Goal: Task Accomplishment & Management: Manage account settings

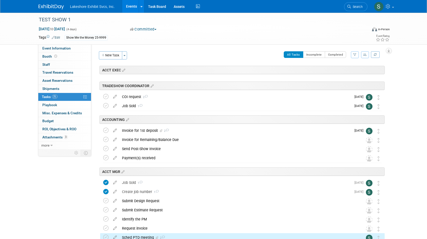
scroll to position [150, 0]
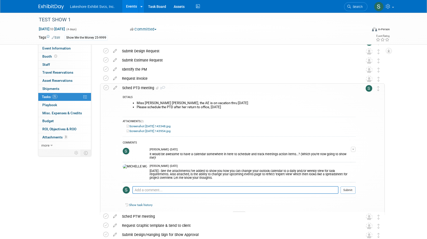
click at [148, 130] on link "Screenshot 2025-09-05 143954.jpg" at bounding box center [149, 131] width 44 height 4
click at [156, 126] on link "Screenshot [DATE] 143348.jpg" at bounding box center [149, 126] width 44 height 4
click at [133, 7] on link "Events" at bounding box center [131, 6] width 19 height 13
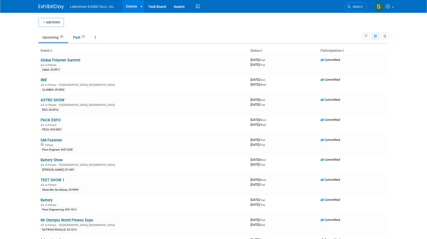
click at [376, 36] on icon "button" at bounding box center [376, 36] width 4 height 3
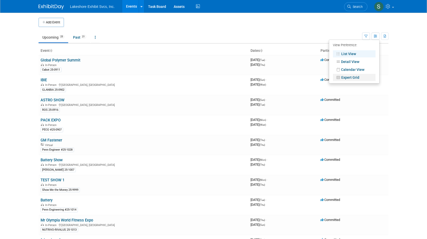
click at [356, 76] on link "Expert Grid" at bounding box center [354, 77] width 43 height 7
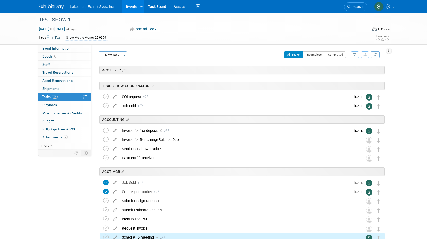
scroll to position [150, 0]
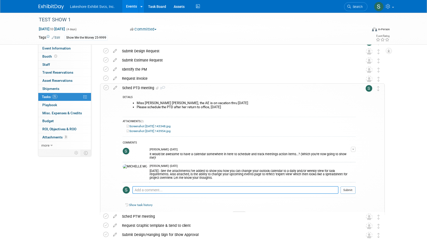
click at [152, 186] on textarea at bounding box center [235, 190] width 206 height 8
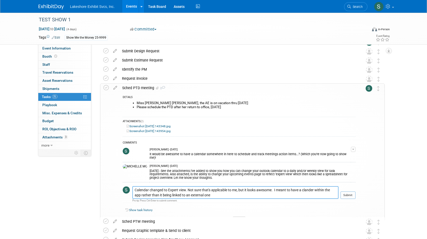
drag, startPoint x: 313, startPoint y: 187, endPoint x: 292, endPoint y: 191, distance: 21.4
click at [292, 191] on textarea "Calendar changed to Expert view. Not sure that's applicable to me, but it looks…" at bounding box center [235, 192] width 206 height 13
click at [269, 193] on textarea "Calendar changed to Expert view. Not sure that's applicable to me, but it looks…" at bounding box center [235, 192] width 206 height 13
click at [294, 191] on textarea "Calendar changed to Expert view. Not sure that's applicable to me, but it looks…" at bounding box center [235, 192] width 206 height 13
click at [310, 186] on textarea "Calendar changed to Expert view. Not sure that's applicable to me, but it looks…" at bounding box center [235, 192] width 206 height 13
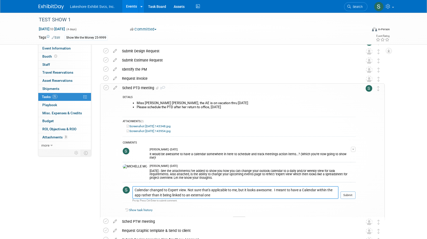
click at [186, 186] on textarea "Calendar changed to Expert view. Not sure that's applicable to me, but it looks…" at bounding box center [235, 192] width 206 height 13
click at [166, 131] on link "Screenshot 2025-09-05 143954.jpg" at bounding box center [149, 131] width 44 height 4
click at [254, 191] on textarea "Calendar changed to Expert view - thank you for that. Not sure that's applicabl…" at bounding box center [235, 192] width 206 height 13
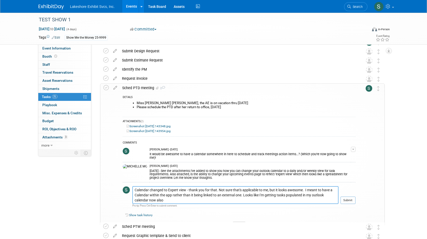
click at [204, 197] on textarea "Calendar changed to Expert view - thank you for that. Not sure that's applicabl…" at bounding box center [235, 195] width 206 height 18
click at [135, 186] on textarea "Calendar changed to Expert view - thank you for that. Not sure that's applicabl…" at bounding box center [235, 195] width 206 height 18
type textarea "9.9.25 - Calendar changed to Expert view - thank you for that. Not sure that's …"
click at [346, 196] on button "Submit" at bounding box center [348, 200] width 15 height 8
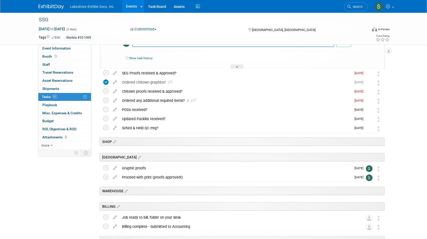
scroll to position [823, 0]
click at [147, 177] on div "Proceed with print (proofs approved!)" at bounding box center [236, 177] width 232 height 9
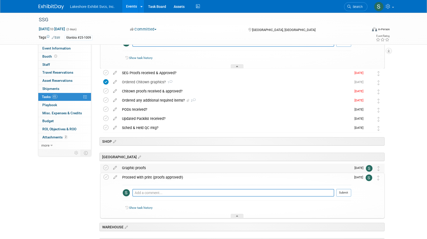
click at [170, 169] on div "Graphic proofs" at bounding box center [236, 167] width 232 height 9
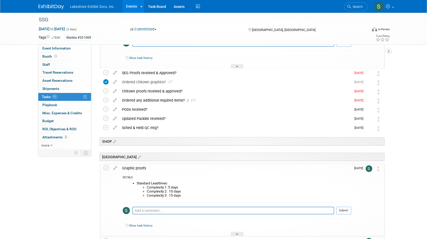
click at [170, 169] on div "Graphic proofs" at bounding box center [236, 168] width 232 height 9
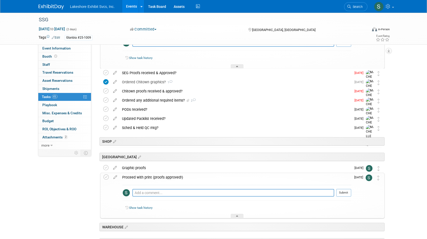
click at [134, 207] on link "Show task history" at bounding box center [140, 208] width 23 height 4
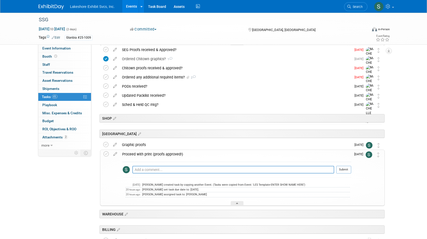
scroll to position [848, 0]
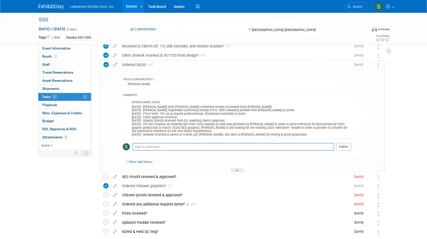
scroll to position [721, 0]
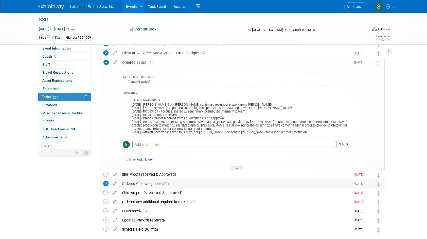
click at [140, 184] on div "Ordered Chitown graphics? 1" at bounding box center [236, 183] width 232 height 9
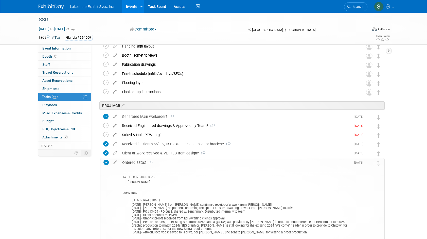
scroll to position [620, 0]
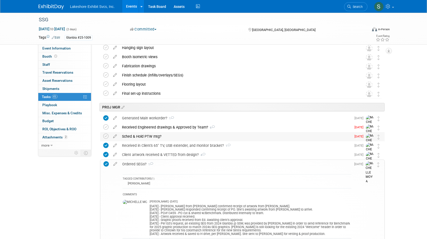
click at [177, 138] on div "Sched & Hold PTW mtg?" at bounding box center [236, 136] width 232 height 9
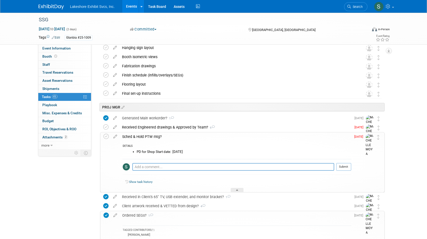
click at [178, 138] on div "Sched & Hold PTW mtg?" at bounding box center [236, 136] width 232 height 9
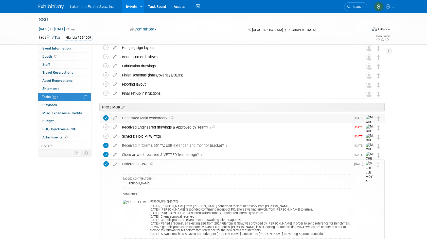
click at [189, 117] on div "Generated Main workorder? 1" at bounding box center [236, 118] width 232 height 9
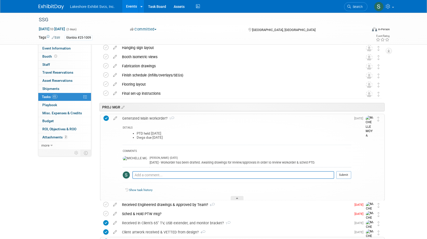
click at [190, 126] on div "DETAILS" at bounding box center [237, 128] width 229 height 4
click at [237, 197] on icon at bounding box center [237, 198] width 2 height 3
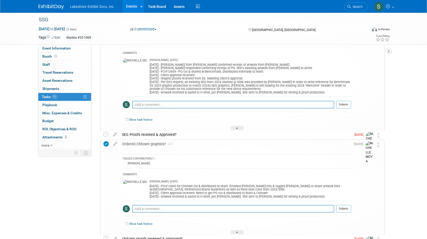
scroll to position [761, 0]
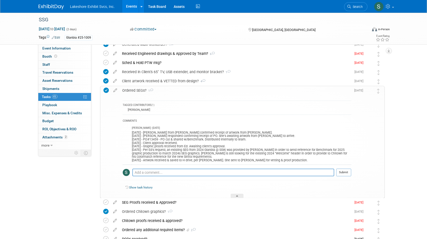
scroll to position [696, 0]
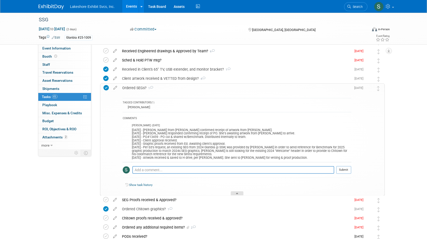
click at [238, 193] on icon at bounding box center [237, 194] width 2 height 3
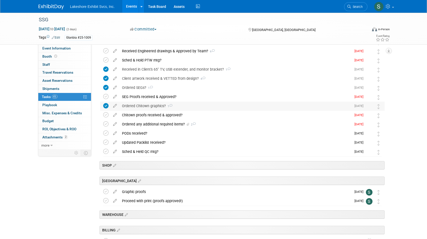
click at [211, 106] on div "Ordered Chitown graphics? 1" at bounding box center [236, 106] width 232 height 9
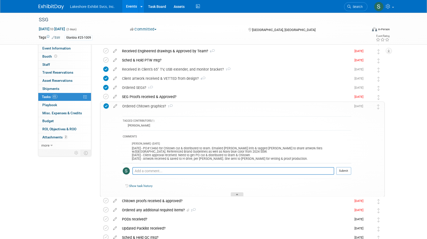
click at [237, 194] on icon at bounding box center [237, 195] width 2 height 3
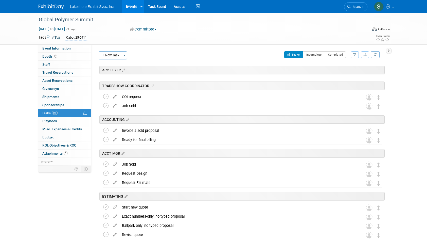
scroll to position [493, 0]
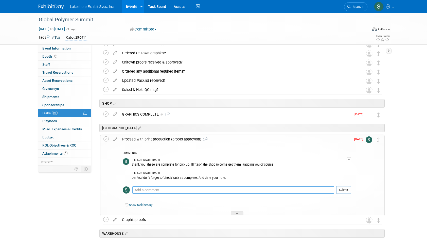
click at [140, 189] on textarea at bounding box center [233, 190] width 202 height 8
type textarea "[DATE] - Thank you!"
click at [106, 139] on icon at bounding box center [106, 138] width 5 height 5
click at [140, 190] on textarea at bounding box center [233, 190] width 202 height 8
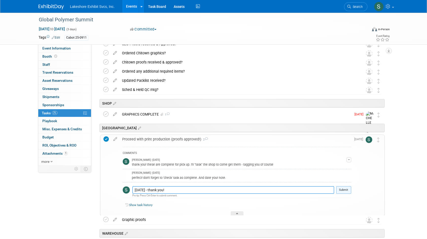
type textarea "[DATE] - thank you!"
click at [348, 189] on button "Submit" at bounding box center [344, 190] width 15 height 8
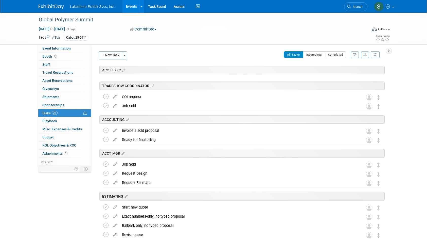
scroll to position [493, 0]
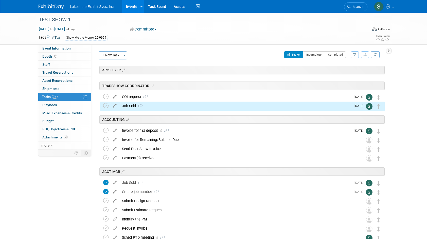
scroll to position [18, 0]
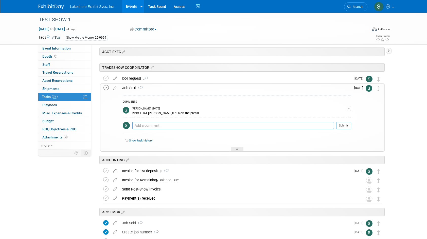
click at [107, 88] on icon at bounding box center [106, 87] width 5 height 5
click at [138, 125] on textarea at bounding box center [233, 126] width 202 height 8
click at [182, 126] on textarea "9.9.25 - checking boxes" at bounding box center [233, 126] width 202 height 8
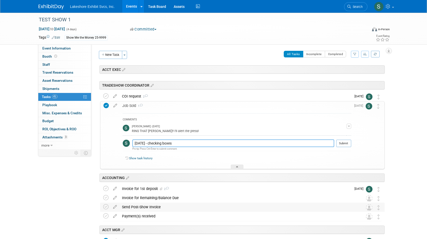
scroll to position [0, 0]
type textarea "[DATE] - checking boxes complete!"
click at [341, 143] on button "Submit" at bounding box center [344, 144] width 15 height 8
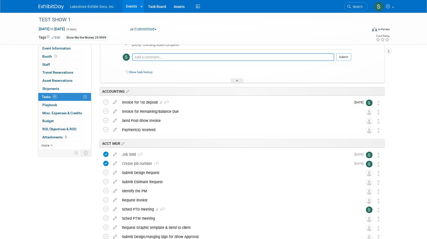
scroll to position [102, 0]
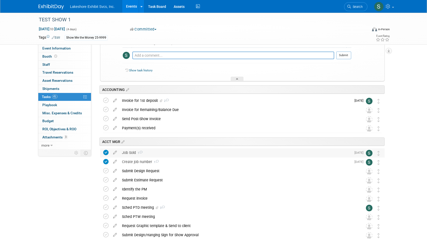
click at [154, 152] on div "Job Sold 1" at bounding box center [236, 152] width 232 height 9
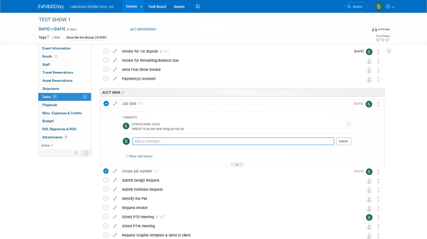
scroll to position [152, 0]
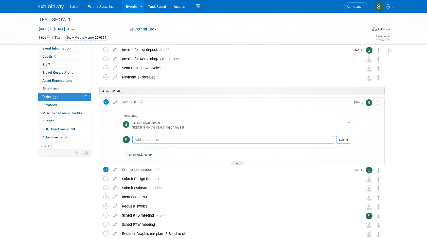
click at [132, 101] on div "Job Sold 1" at bounding box center [236, 102] width 232 height 9
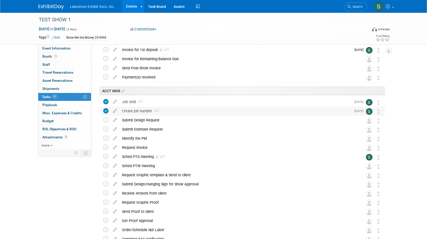
click at [137, 111] on div "Create job number 1" at bounding box center [236, 111] width 232 height 9
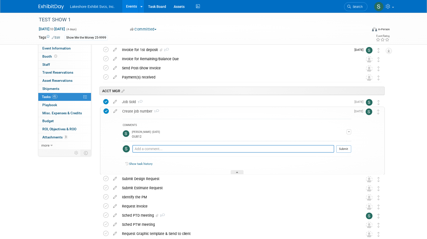
click at [128, 111] on div "Create job number 1" at bounding box center [236, 111] width 232 height 9
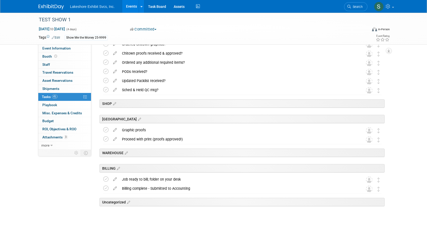
scroll to position [820, 0]
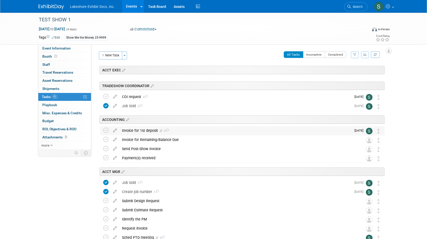
click at [144, 131] on div "Invoice for 1st deposit 2" at bounding box center [236, 130] width 232 height 9
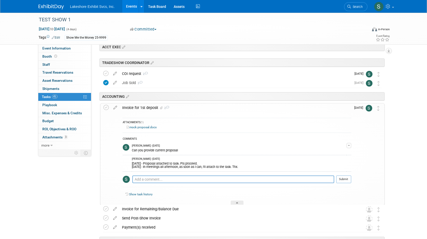
scroll to position [25, 0]
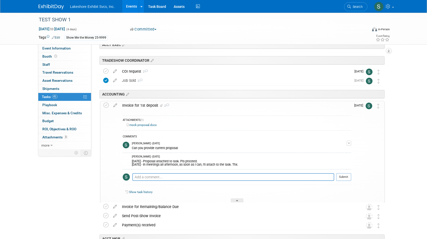
click at [140, 124] on link "mock proposal.docx" at bounding box center [142, 125] width 30 height 4
click at [141, 176] on textarea at bounding box center [233, 177] width 202 height 8
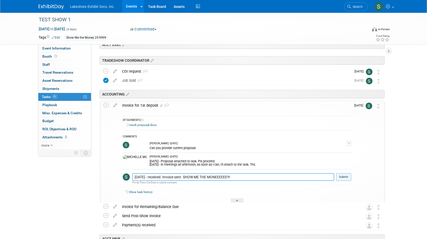
type textarea "[DATE] - received. Invoice sent. SHOW ME THE MONEEEEEEY!"
click at [343, 177] on button "Submit" at bounding box center [344, 177] width 15 height 8
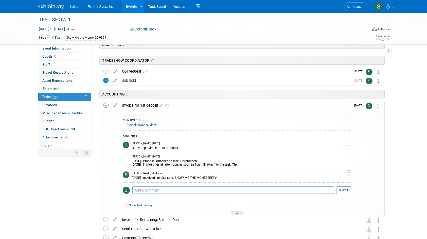
click at [106, 105] on icon at bounding box center [106, 105] width 5 height 5
click at [238, 213] on icon at bounding box center [237, 214] width 2 height 3
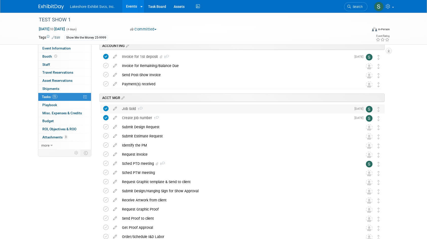
scroll to position [76, 0]
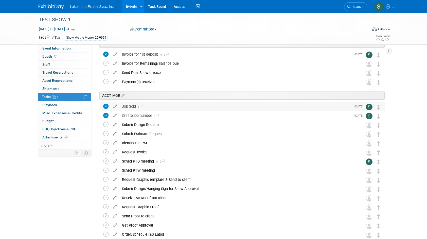
click at [185, 105] on div "Job Sold 1" at bounding box center [236, 106] width 232 height 9
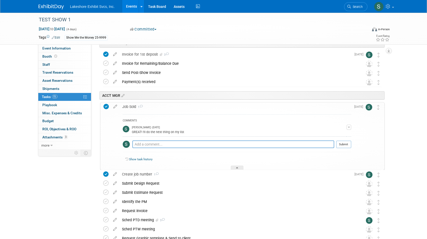
click at [184, 106] on div "Job Sold 1" at bounding box center [236, 106] width 232 height 9
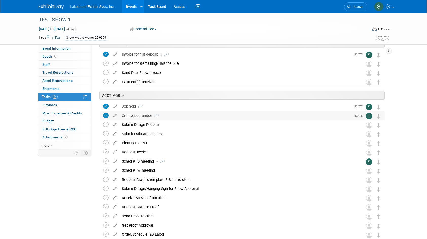
click at [187, 116] on div "Create job number 1" at bounding box center [236, 115] width 232 height 9
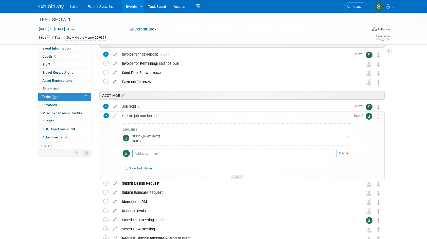
click at [187, 116] on div "Create job number 1" at bounding box center [236, 115] width 232 height 9
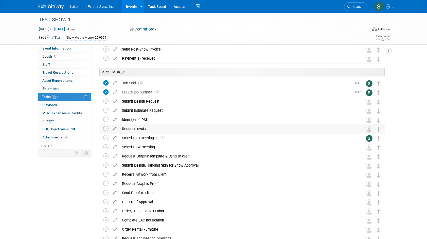
scroll to position [102, 0]
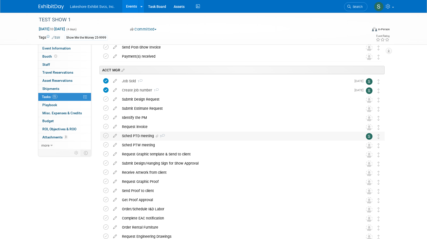
click at [197, 135] on div "Sched PTD meeting 3" at bounding box center [238, 135] width 237 height 9
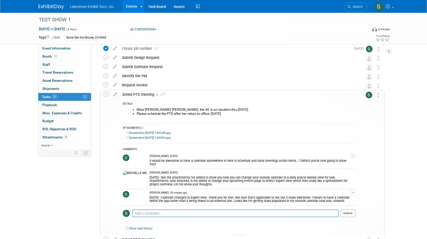
scroll to position [152, 0]
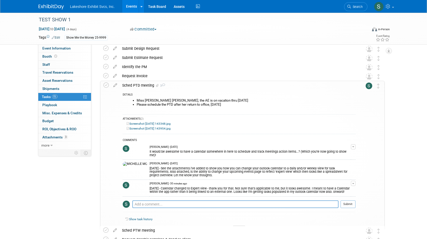
click at [240, 227] on icon at bounding box center [239, 228] width 2 height 3
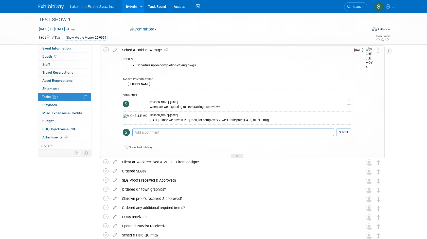
scroll to position [711, 0]
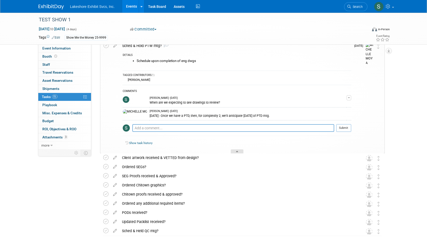
click at [237, 151] on icon at bounding box center [237, 152] width 2 height 3
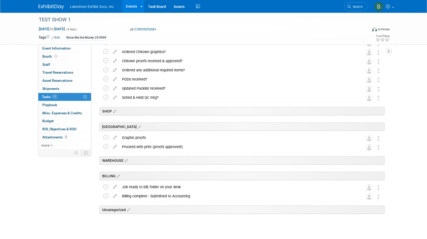
scroll to position [749, 0]
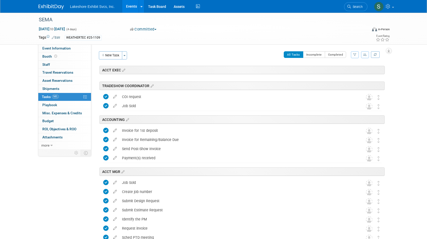
scroll to position [687, 0]
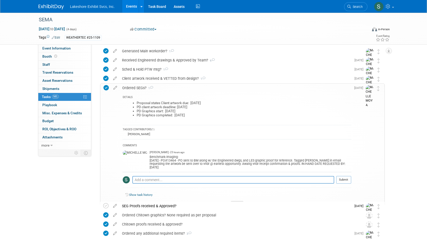
click at [237, 202] on icon at bounding box center [237, 203] width 2 height 3
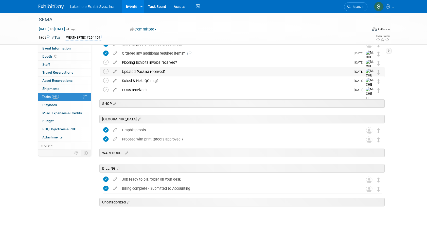
scroll to position [758, 0]
click at [196, 130] on div "Graphic proofs" at bounding box center [238, 129] width 237 height 9
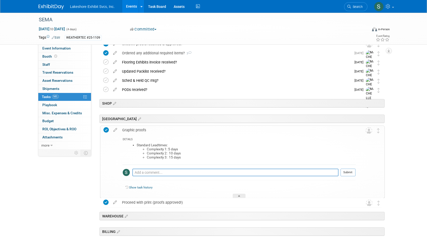
click at [196, 130] on div "Graphic proofs" at bounding box center [238, 130] width 236 height 9
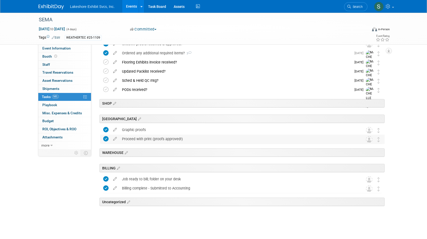
click at [205, 140] on div "Proceed with print (proofs approved!)" at bounding box center [238, 139] width 237 height 9
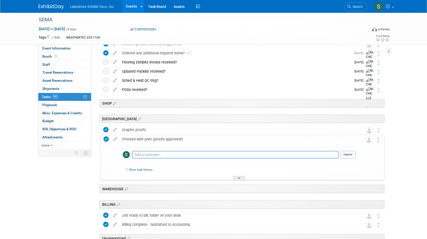
click at [206, 139] on div "Proceed with print (proofs approved!)" at bounding box center [238, 139] width 236 height 9
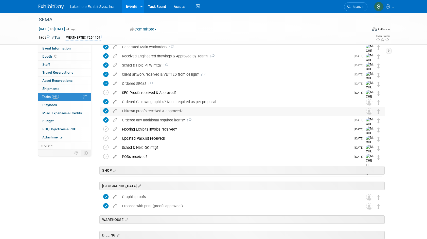
scroll to position [707, 0]
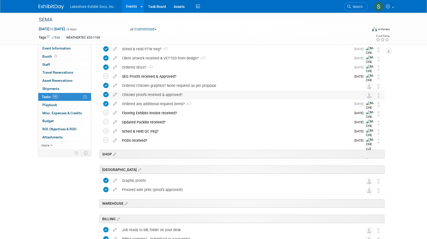
click at [225, 94] on div "Chitown proofs received & approved?" at bounding box center [238, 94] width 237 height 9
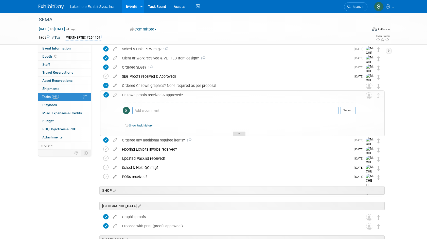
click at [238, 131] on div at bounding box center [239, 133] width 13 height 4
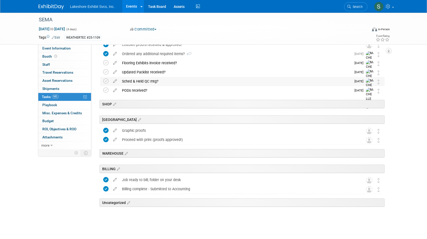
scroll to position [758, 0]
click at [219, 179] on div "Job ready to bill; folder on your desk" at bounding box center [238, 179] width 237 height 9
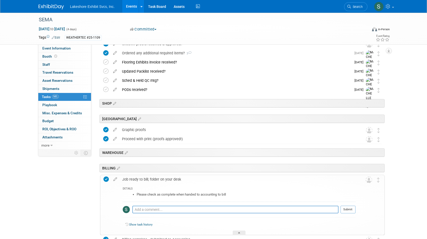
click at [219, 179] on div "Job ready to bill; folder on your desk" at bounding box center [238, 179] width 236 height 9
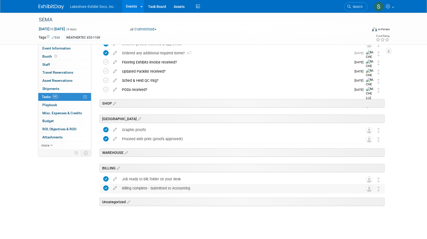
click at [221, 188] on div "Billing complete - Submitted to Accounting" at bounding box center [238, 188] width 237 height 9
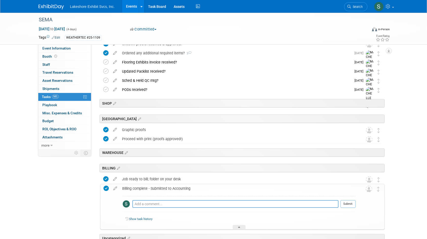
click at [220, 188] on div "Billing complete - Submitted to Accounting" at bounding box center [238, 188] width 236 height 9
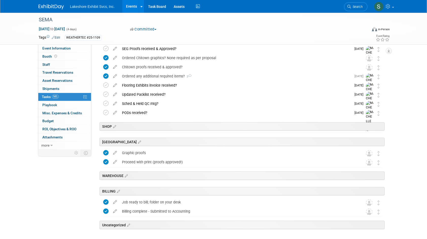
scroll to position [736, 0]
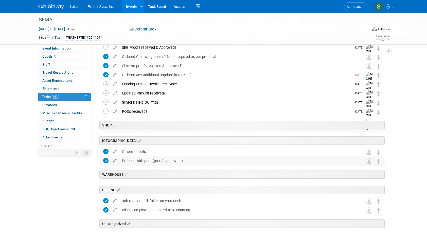
click at [213, 160] on div "Proceed with print (proofs approved!)" at bounding box center [238, 160] width 237 height 9
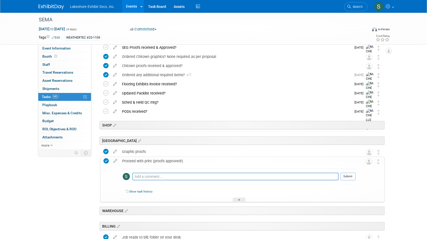
click at [213, 160] on div "Proceed with print (proofs approved!)" at bounding box center [238, 161] width 236 height 9
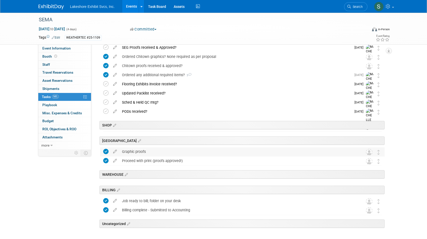
click at [213, 152] on div "Graphic proofs" at bounding box center [238, 151] width 237 height 9
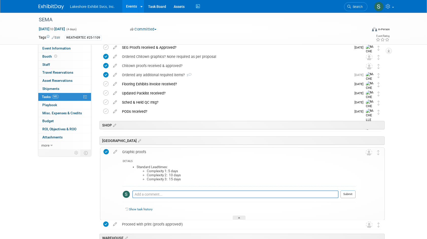
click at [213, 152] on div "Graphic proofs" at bounding box center [238, 151] width 236 height 9
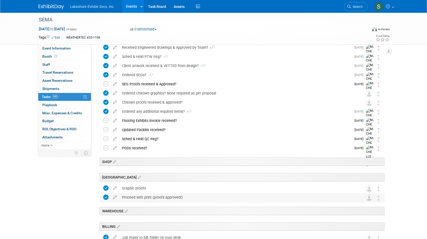
scroll to position [685, 0]
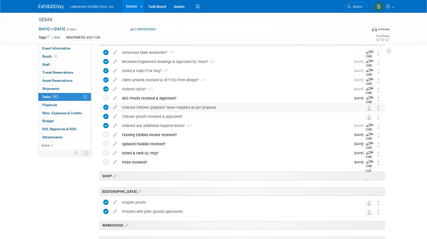
click at [237, 108] on div "Ordered Chitown graphics? None required as per proposal" at bounding box center [238, 107] width 237 height 9
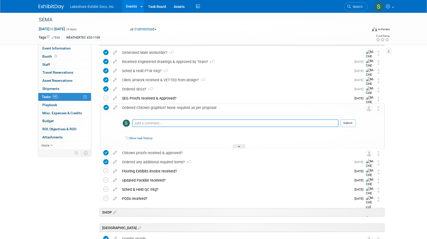
click at [189, 123] on textarea at bounding box center [235, 123] width 206 height 8
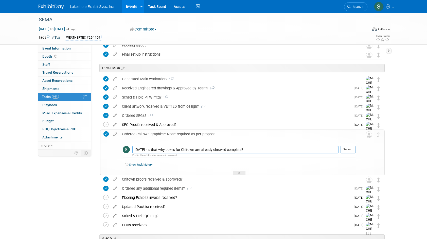
scroll to position [660, 0]
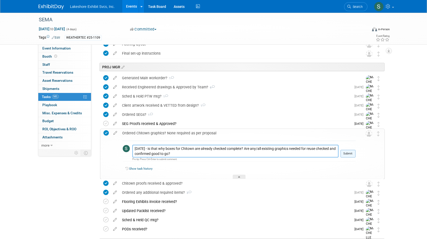
type textarea "9.9.25 - is that why boxes for Chitown are already checked complete? Are any/al…"
click at [351, 154] on button "Submit" at bounding box center [348, 154] width 15 height 8
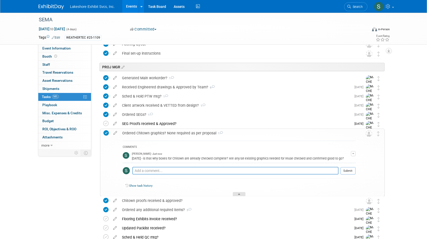
click at [240, 194] on div at bounding box center [239, 194] width 13 height 4
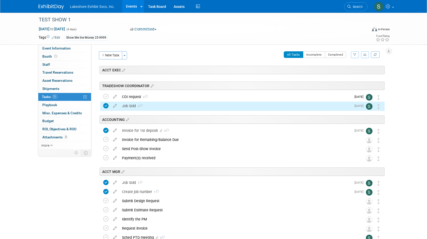
scroll to position [18, 0]
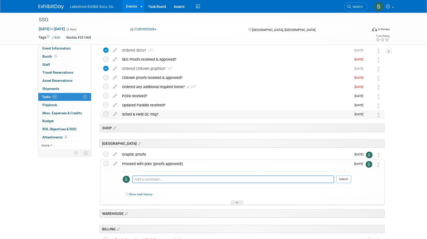
scroll to position [732, 0]
click at [145, 180] on textarea at bounding box center [233, 180] width 202 height 8
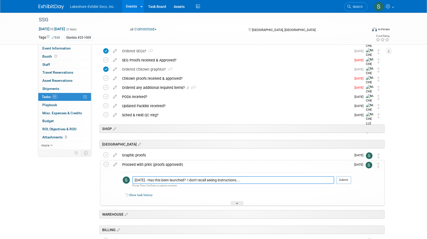
drag, startPoint x: 252, startPoint y: 178, endPoint x: 105, endPoint y: 190, distance: 148.2
click at [105, 190] on tr "Proceed with print (proofs approved!) [DATE] - Has this been launched? I don't …" at bounding box center [243, 182] width 278 height 45
type textarea "[DATE] - Has this been launched? I don't recall seeing instructions...."
click at [186, 155] on div "Graphic proofs" at bounding box center [236, 155] width 232 height 9
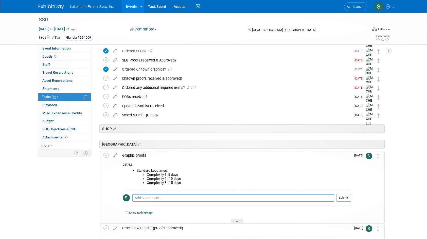
click at [185, 155] on div "Graphic proofs" at bounding box center [236, 155] width 232 height 9
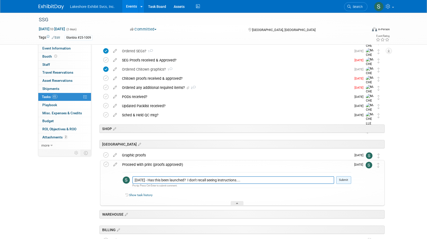
click at [346, 180] on button "Submit" at bounding box center [344, 180] width 15 height 8
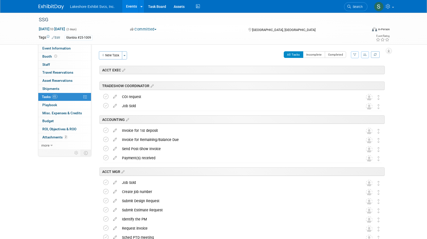
scroll to position [714, 0]
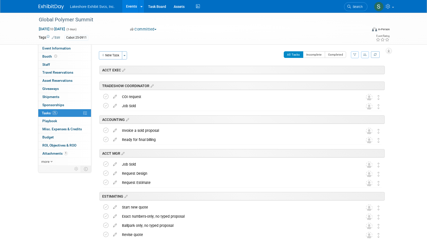
scroll to position [493, 0]
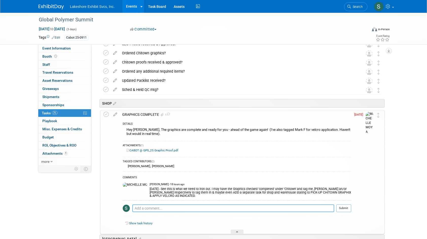
click at [135, 204] on textarea at bounding box center [233, 208] width 202 height 8
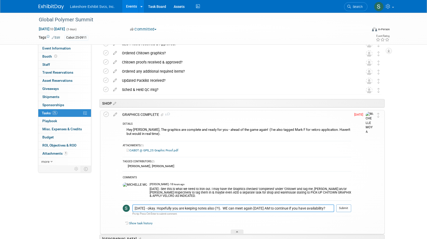
click at [228, 204] on textarea "[DATE] - okay. Hopefully you are keeping notes also (?!). WE can meet again [DA…" at bounding box center [233, 208] width 202 height 8
type textarea "[DATE] - okay. Hopefully you are keeping notes also (?!). We can meet again [DA…"
click at [344, 204] on button "Submit" at bounding box center [344, 208] width 15 height 8
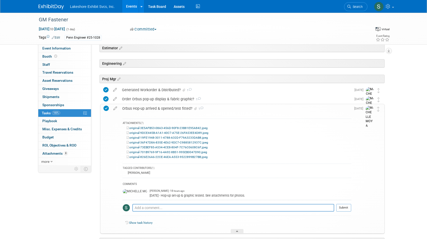
scroll to position [71, 0]
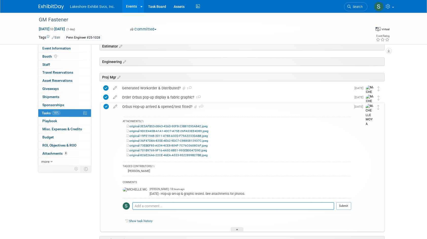
click at [186, 153] on link "original-826E26A6-22CE-46EA-A553-9522899B27BB.jpeg" at bounding box center [167, 155] width 81 height 4
click at [176, 149] on link "original-701B9769-9F16-4A92-8B51-995EB0047D90.jpeg" at bounding box center [167, 150] width 81 height 4
click at [186, 144] on link "original-73EBEF85-A534-4CE8-804F-7C76C0608C6F.jpeg" at bounding box center [167, 146] width 81 height 4
click at [174, 140] on link "original-36F47D8A-835E-4E62-9DC7-C9885812937C.jpeg" at bounding box center [168, 141] width 82 height 4
click at [186, 136] on link "original-19FE1948-3011-4788-A32D-F79A3233DAB8.jpeg" at bounding box center [167, 136] width 81 height 4
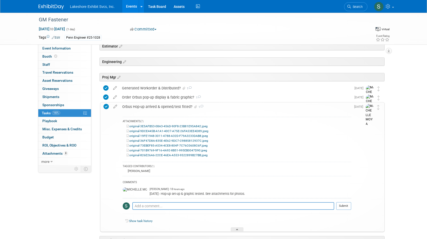
click at [186, 129] on link "original-9DCE445B-A1A1-40C7-A75E-26FA53EE4D89.jpeg" at bounding box center [168, 131] width 82 height 4
click at [166, 125] on link "original-3E5AFB53-08A3-456D-90F8-23B81E95A842.jpeg" at bounding box center [167, 126] width 81 height 4
click at [180, 155] on link "original-826E26A6-22CE-46EA-A553-9522899B27BB.jpeg" at bounding box center [167, 155] width 81 height 4
click at [152, 205] on textarea at bounding box center [233, 206] width 202 height 8
click at [196, 206] on textarea "9.9.25 - looks wonderful. Gotta love this hop-ups!" at bounding box center [233, 206] width 202 height 8
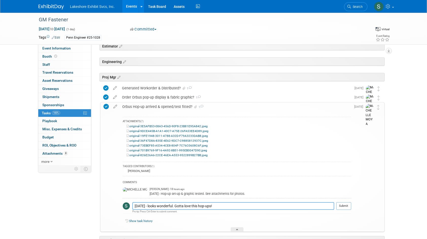
click at [194, 206] on textarea "9.9.25 - looks wonderful. Gotta love this hop-ups!" at bounding box center [233, 206] width 202 height 8
click at [217, 206] on textarea "9.9.25 - looks wonderful. Gotta love hop-ups!" at bounding box center [233, 206] width 202 height 8
type textarea "[DATE] - looks wonderful. Gotta love hop-ups! Is this backlit per the instructi…"
click at [346, 206] on button "Submit" at bounding box center [344, 206] width 15 height 8
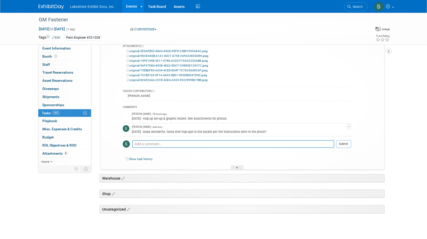
scroll to position [147, 0]
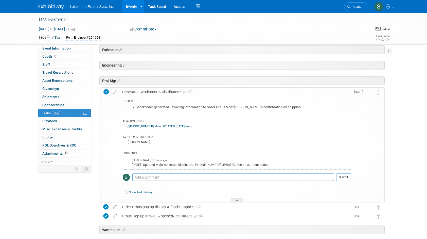
scroll to position [76, 0]
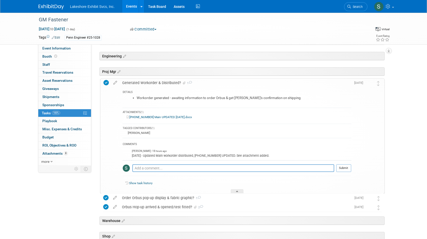
click at [161, 116] on link "[PHONE_NUMBER] Main UPDATED [DATE].docx" at bounding box center [159, 117] width 65 height 4
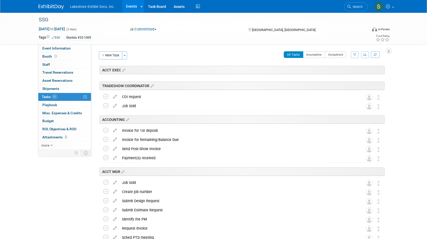
scroll to position [696, 0]
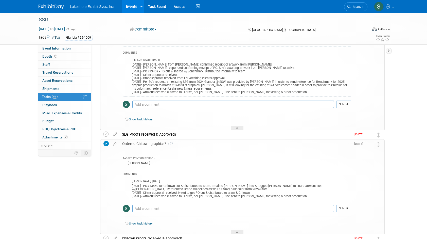
click at [128, 6] on link "Events" at bounding box center [131, 6] width 19 height 13
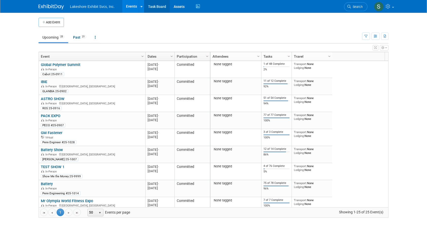
click at [156, 7] on link "Task Board" at bounding box center [157, 6] width 26 height 13
